Goal: Task Accomplishment & Management: Manage account settings

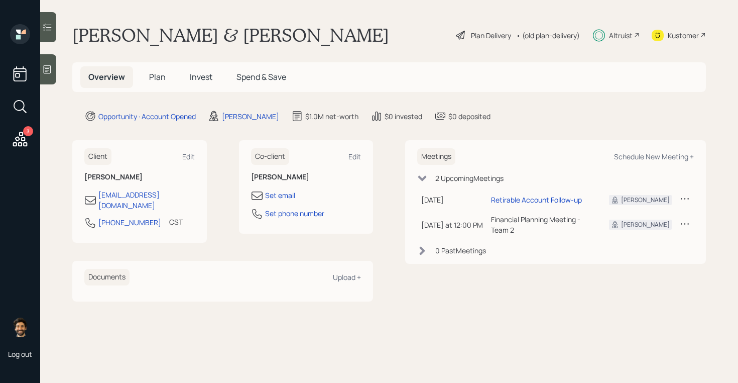
click at [205, 74] on span "Invest" at bounding box center [201, 76] width 23 height 11
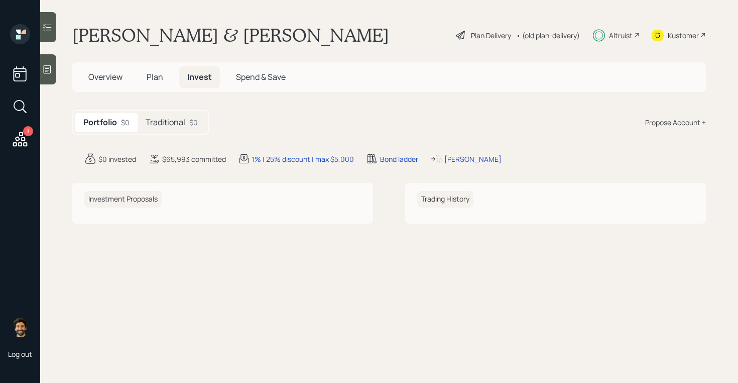
click at [183, 125] on h5 "Traditional" at bounding box center [166, 123] width 40 height 10
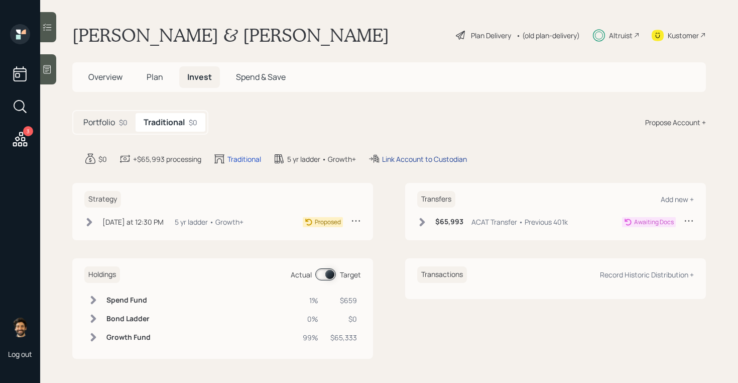
click at [406, 161] on div "Link Account to Custodian" at bounding box center [424, 159] width 85 height 11
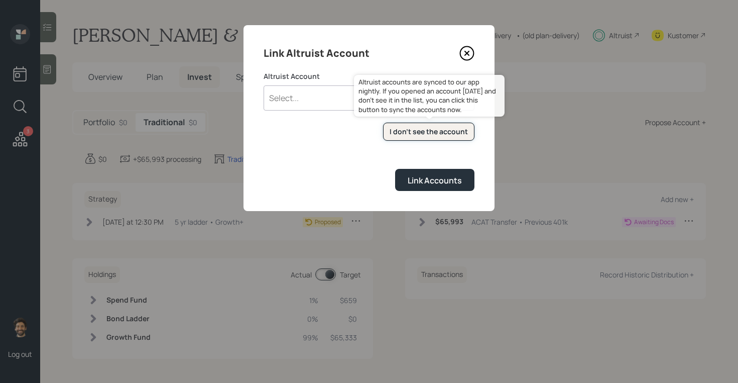
click at [397, 138] on button "I don't see the account" at bounding box center [428, 132] width 91 height 19
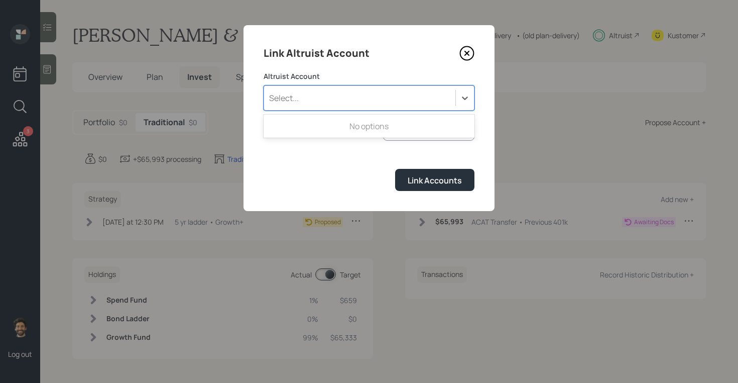
click at [374, 99] on div "Select..." at bounding box center [359, 97] width 191 height 17
click at [359, 78] on label "Altruist Account" at bounding box center [369, 76] width 211 height 10
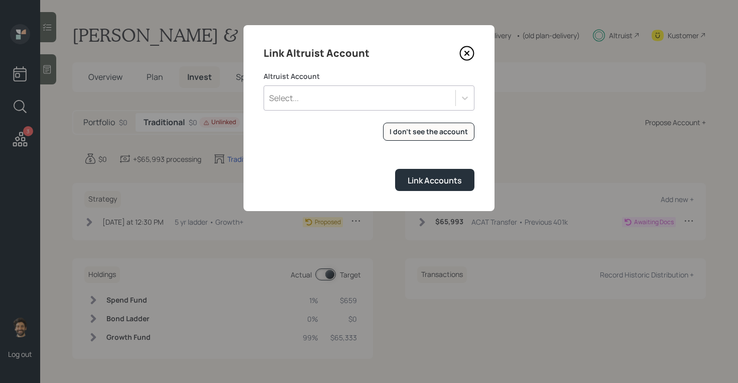
click at [306, 103] on div "Select..." at bounding box center [359, 97] width 191 height 17
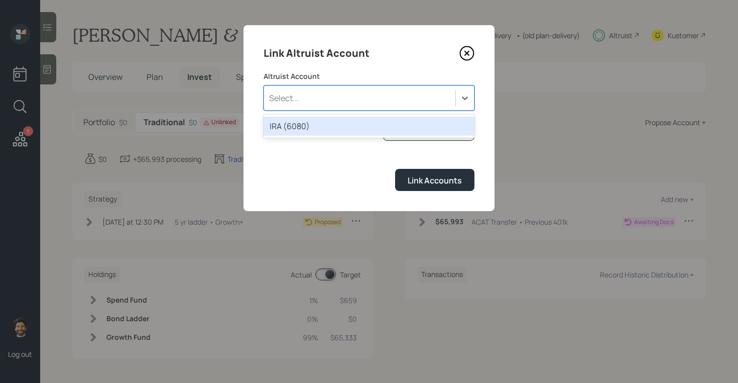
click at [311, 126] on div "IRA (6080)" at bounding box center [369, 125] width 211 height 19
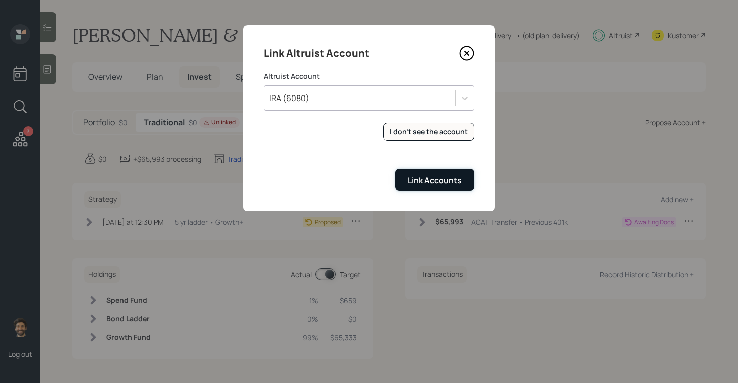
click at [428, 175] on div "Link Accounts" at bounding box center [435, 180] width 54 height 11
